Goal: Task Accomplishment & Management: Complete application form

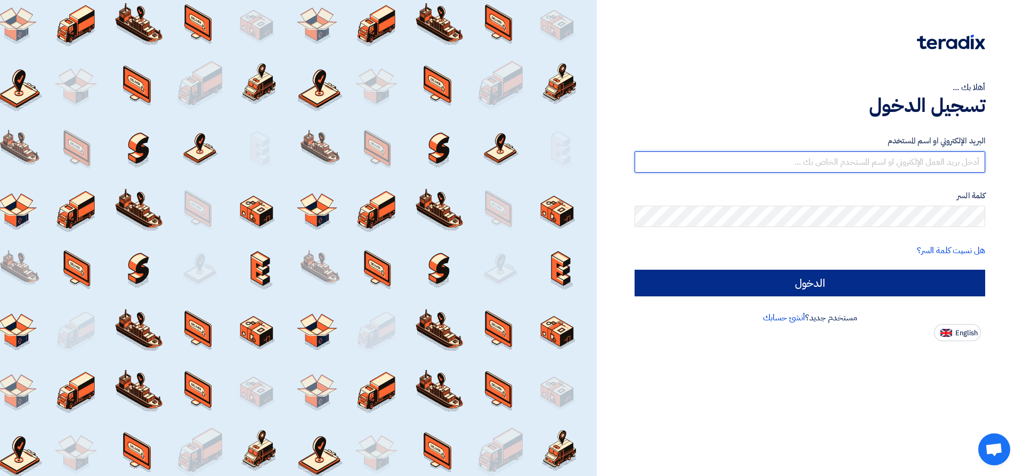
type input "[EMAIL_ADDRESS][DOMAIN_NAME]"
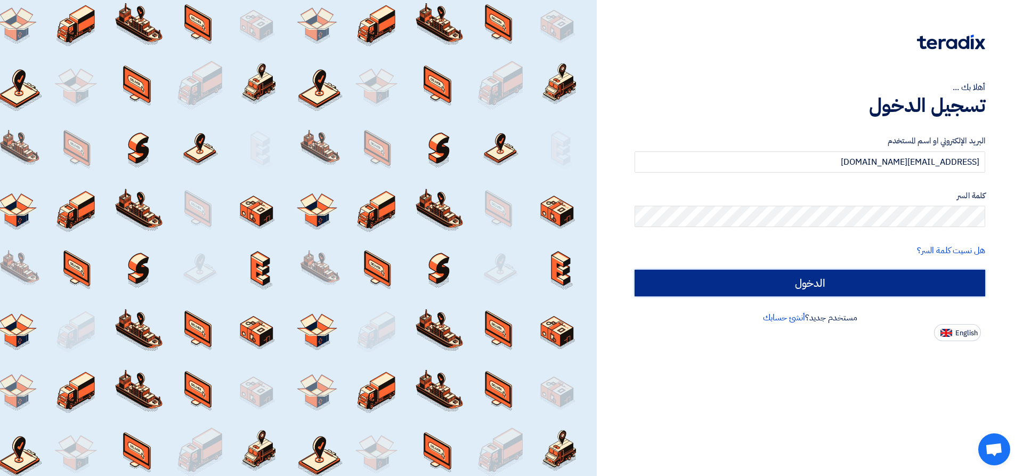
click at [873, 278] on input "الدخول" at bounding box center [810, 283] width 351 height 27
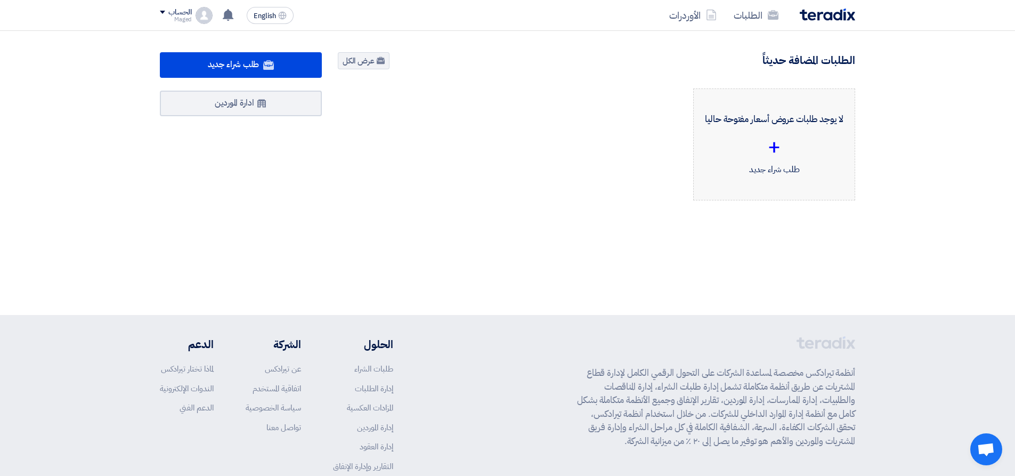
click at [767, 146] on div "+" at bounding box center [774, 147] width 144 height 32
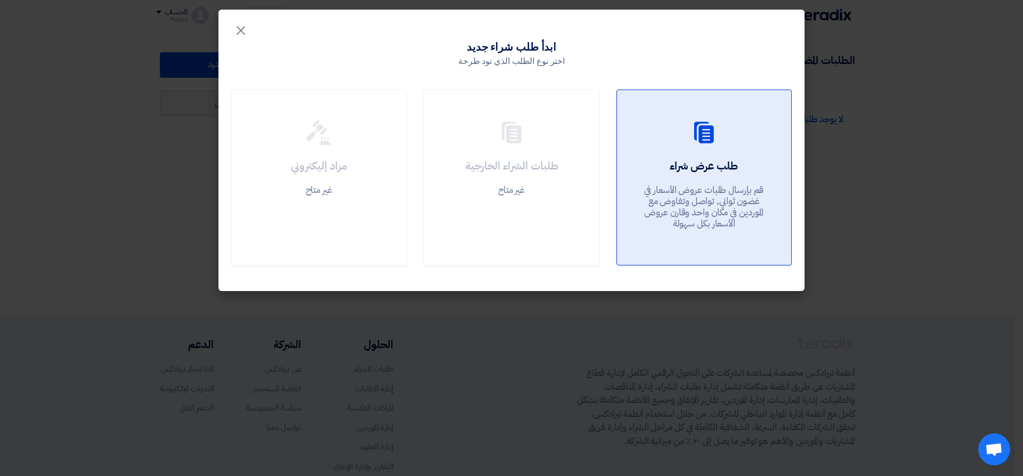
click at [685, 175] on div "طلب عرض شراء قم بإرسال طلبات عروض الأسعار في غضون ثواني, تواصل وتفاوض مع المورد…" at bounding box center [704, 196] width 149 height 77
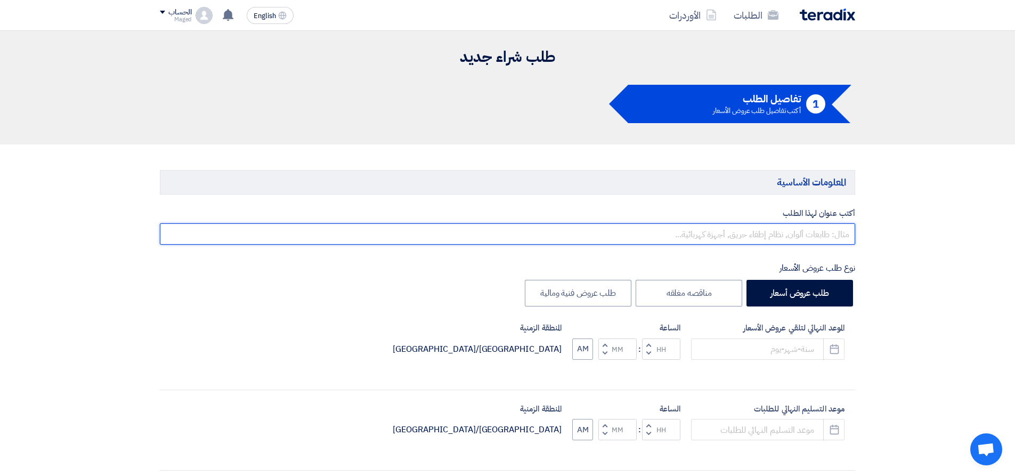
click at [750, 233] on input "text" at bounding box center [507, 233] width 695 height 21
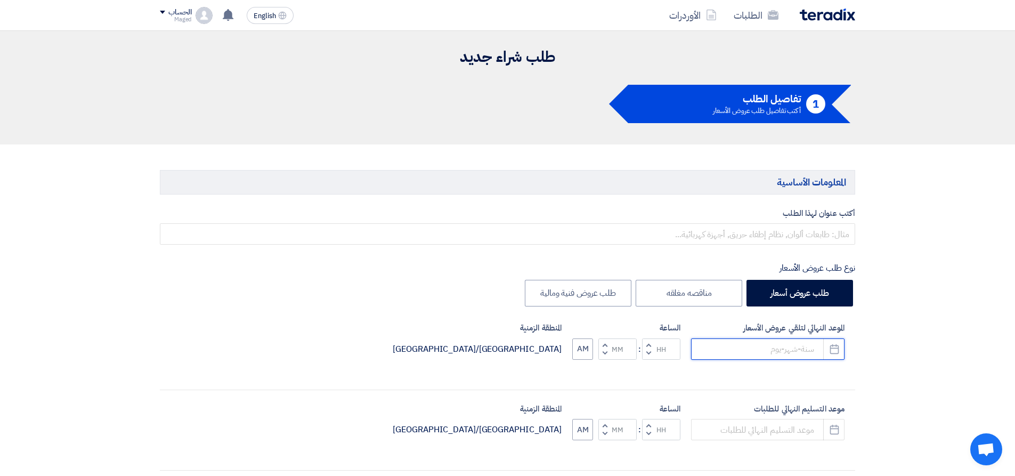
click at [772, 343] on div "الموعد النهائي لتلقي عروض الأسعار Pick a date" at bounding box center [767, 341] width 153 height 38
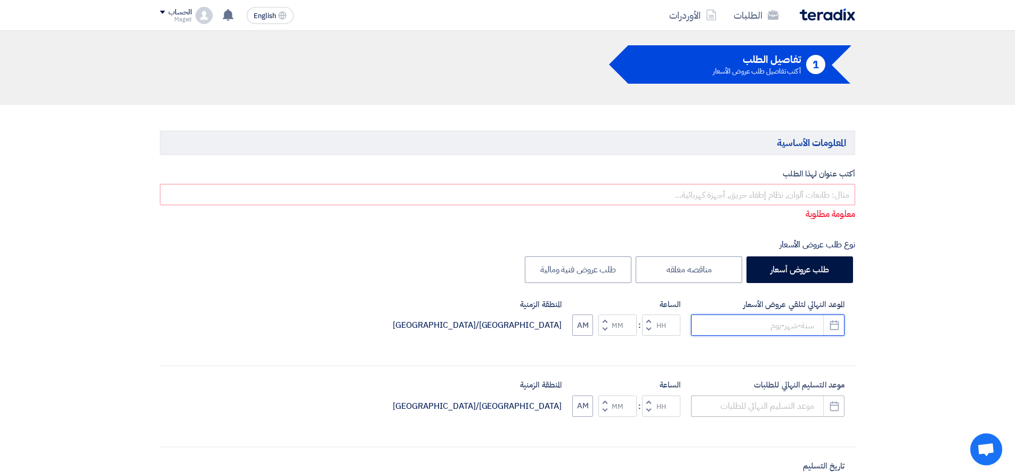
scroll to position [107, 0]
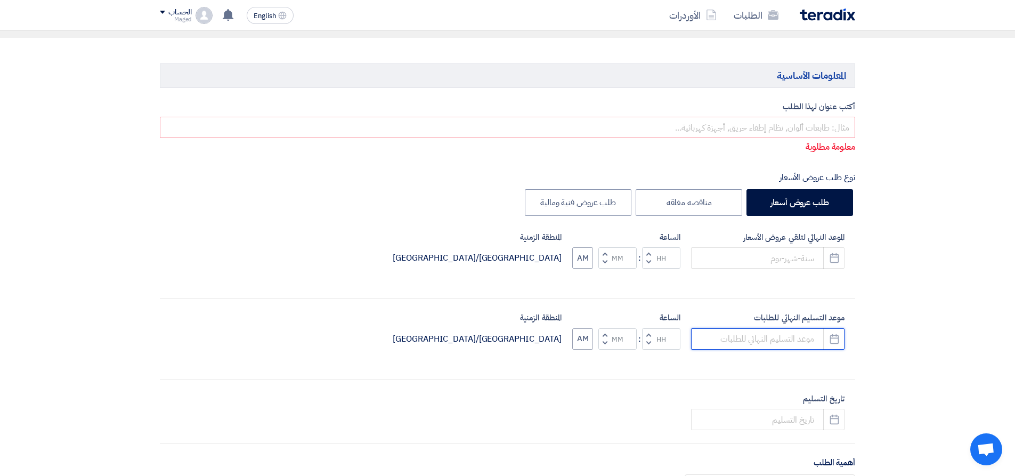
click at [790, 338] on div "موعد التسليم النهائي للطلبات Pick a date" at bounding box center [767, 331] width 153 height 38
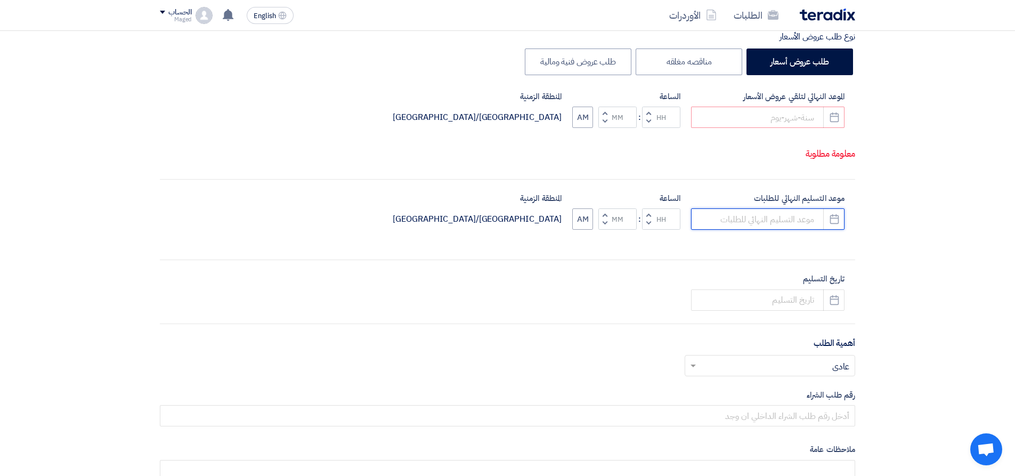
scroll to position [266, 0]
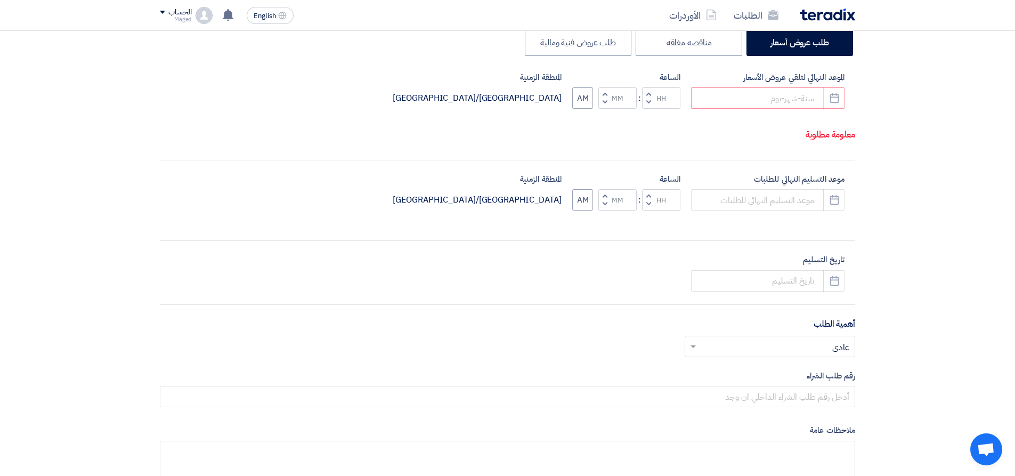
click at [779, 341] on div "أهمية الطلب أختر أهمية الطلب... × عادي ×" at bounding box center [507, 342] width 695 height 48
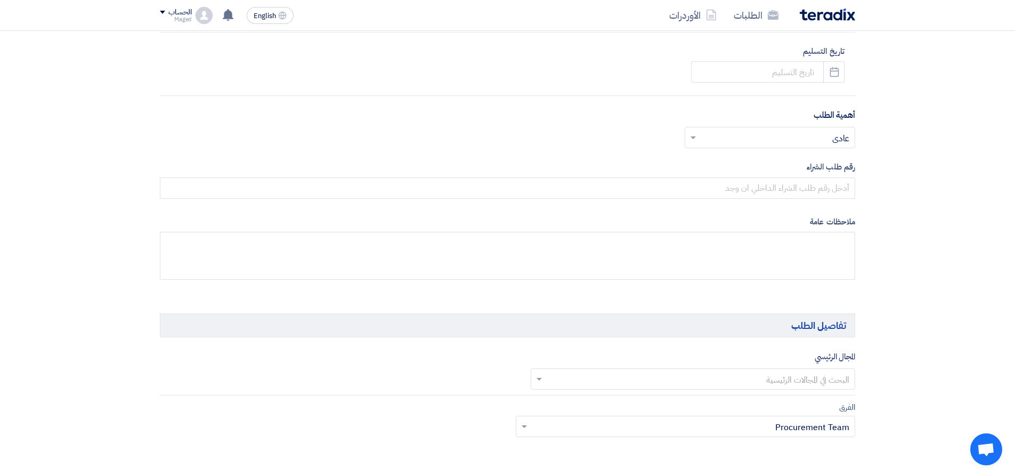
scroll to position [639, 0]
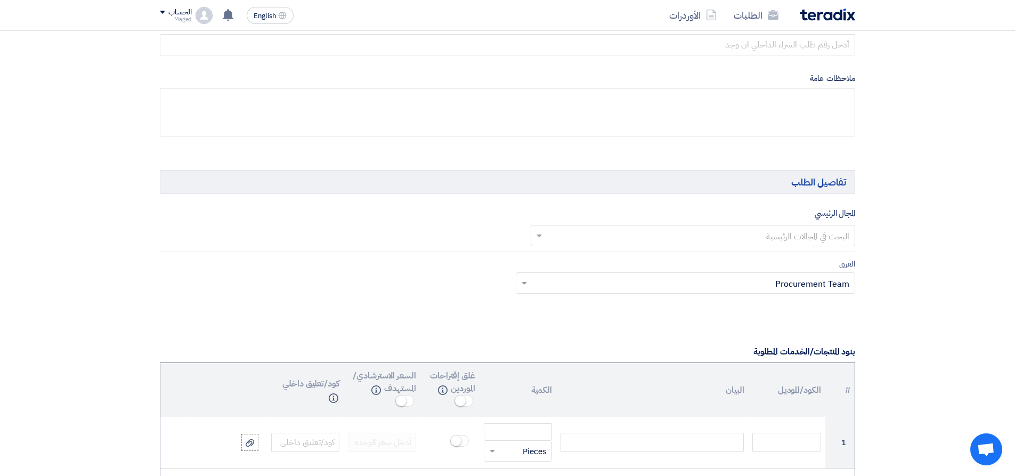
click at [821, 234] on input "text" at bounding box center [699, 237] width 304 height 18
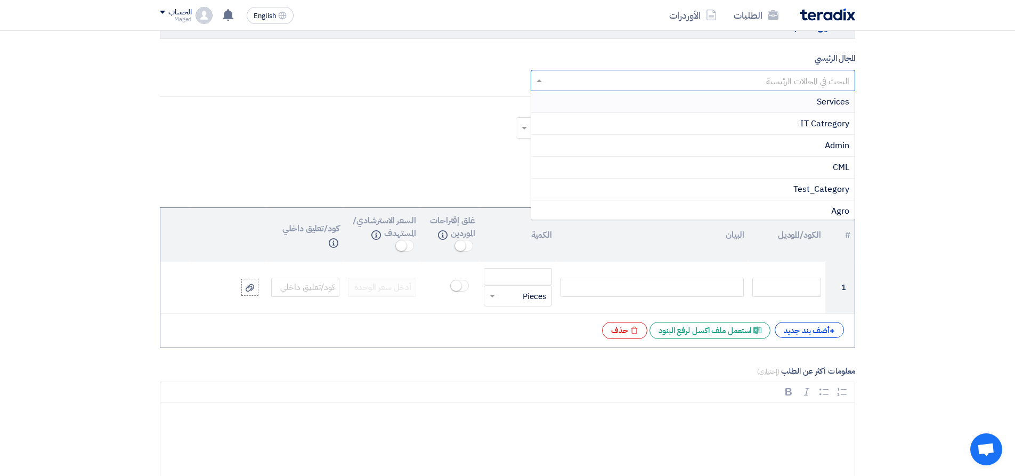
scroll to position [906, 0]
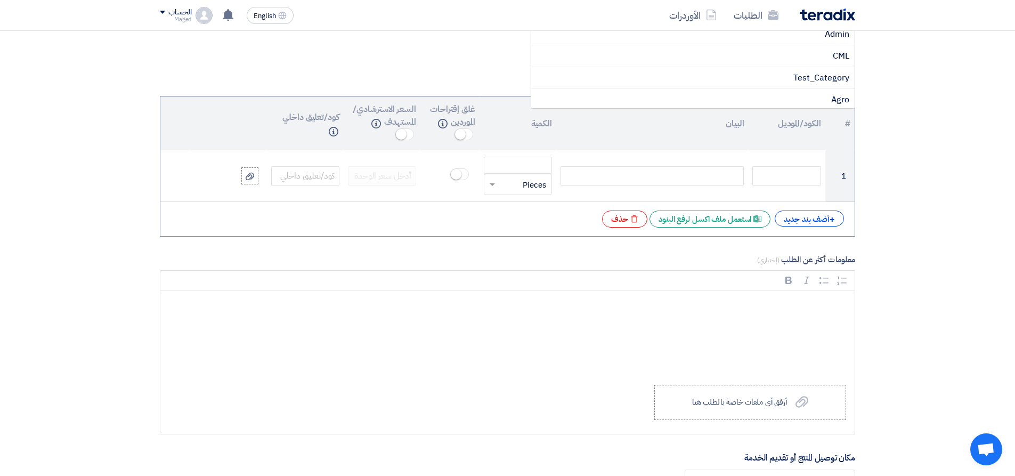
click at [910, 177] on section "المعلومات الأساسية أكتب عنوان لهذا الطلب معلومة مطلوبة نوع طلب عروض الأسعار طلب…" at bounding box center [507, 106] width 1015 height 1734
